Goal: Information Seeking & Learning: Learn about a topic

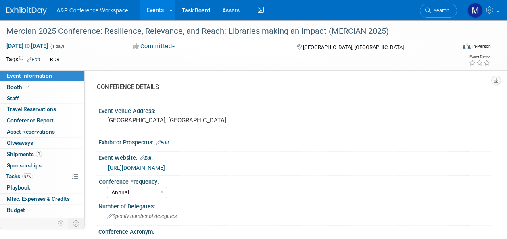
select select "Annual"
select select "Level 2"
select select "In-Person Booth"
select select "Libraries"
select select "Bloomsbury Digital Resources"
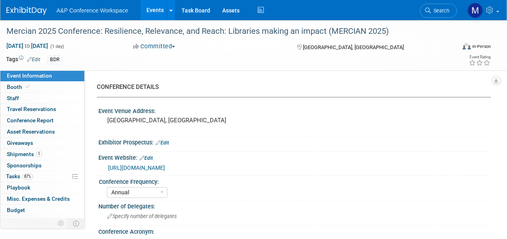
select select "[PERSON_NAME]"
select select "BDR Product Awareness and Trial Generation​"
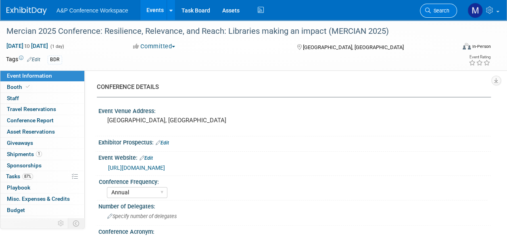
click at [442, 10] on span "Search" at bounding box center [439, 11] width 19 height 6
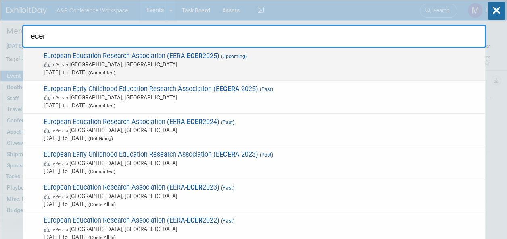
type input "ecer"
click at [139, 56] on span "European Education Research Association (EERA- ECER 2025) (Upcoming) In-Person …" at bounding box center [261, 64] width 440 height 25
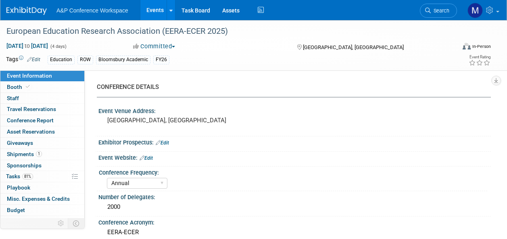
select select "Annual"
select select "Level 2"
select select "In-Person Booth"
select select "Education"
select select "Bloomsbury Academic"
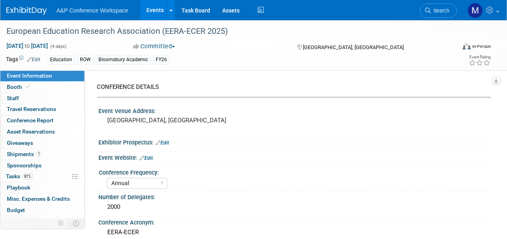
select select "[PERSON_NAME]"
select select "Networking/Commissioning"
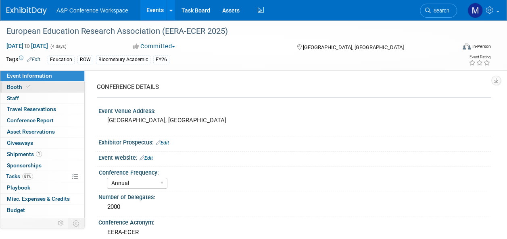
click at [35, 86] on link "Booth" at bounding box center [42, 87] width 84 height 11
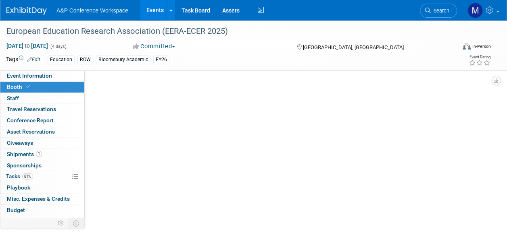
select select "COBA"
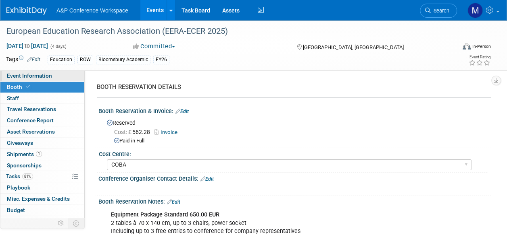
click at [49, 79] on span "Event Information" at bounding box center [29, 76] width 45 height 6
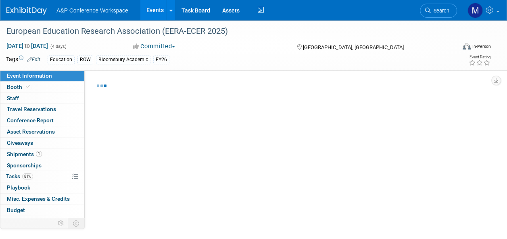
select select "Annual"
select select "Level 2"
select select "In-Person Booth"
select select "Education"
select select "Bloomsbury Academic"
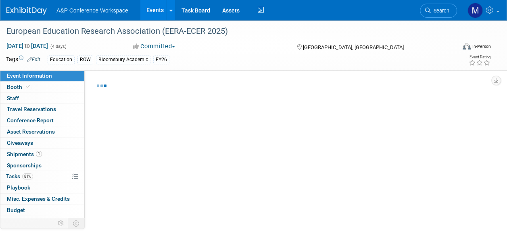
select select "[PERSON_NAME]"
select select "Networking/Commissioning"
